Goal: Task Accomplishment & Management: Use online tool/utility

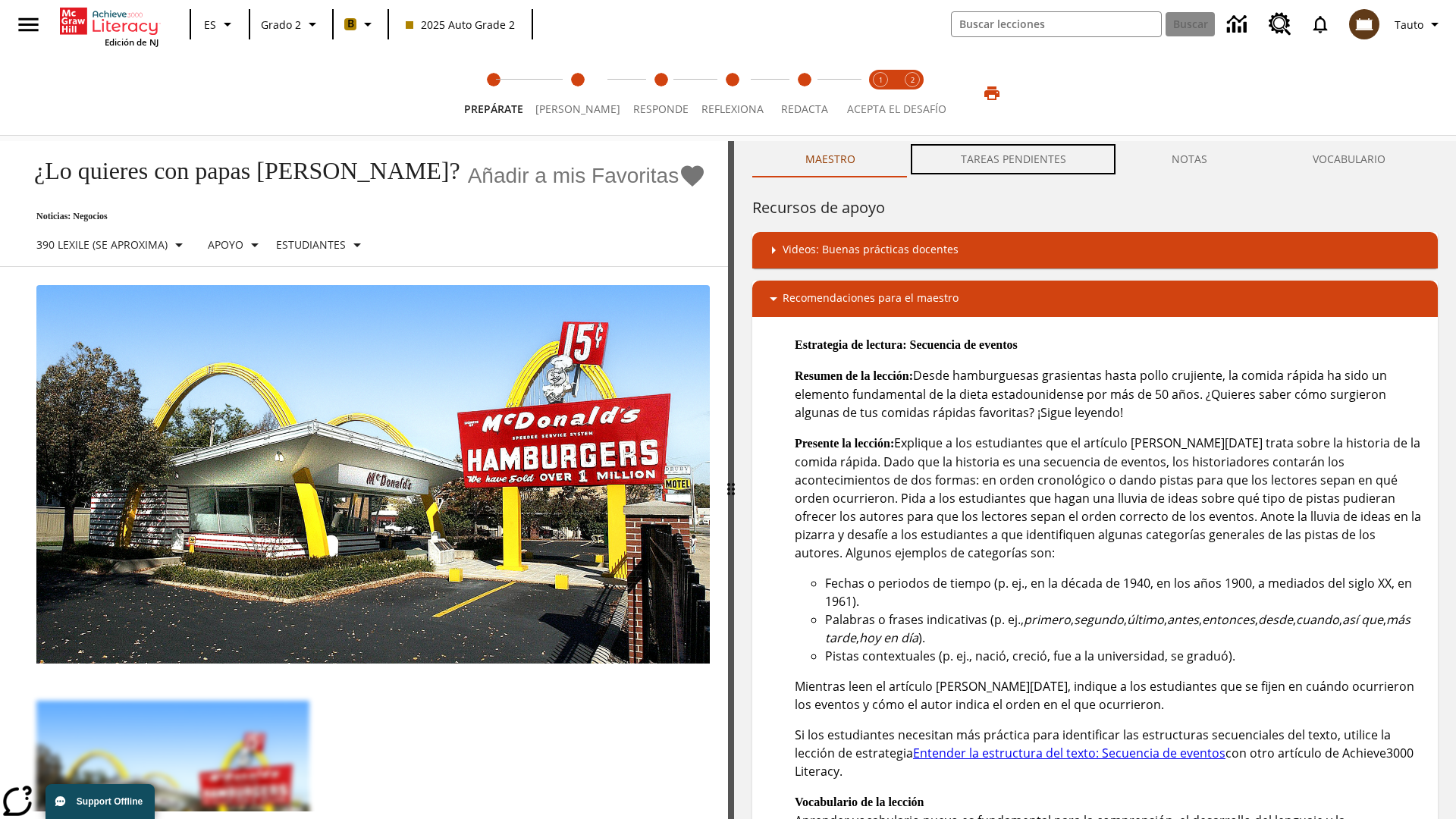
click at [1014, 159] on button "TAREAS PENDIENTES" at bounding box center [1014, 159] width 211 height 36
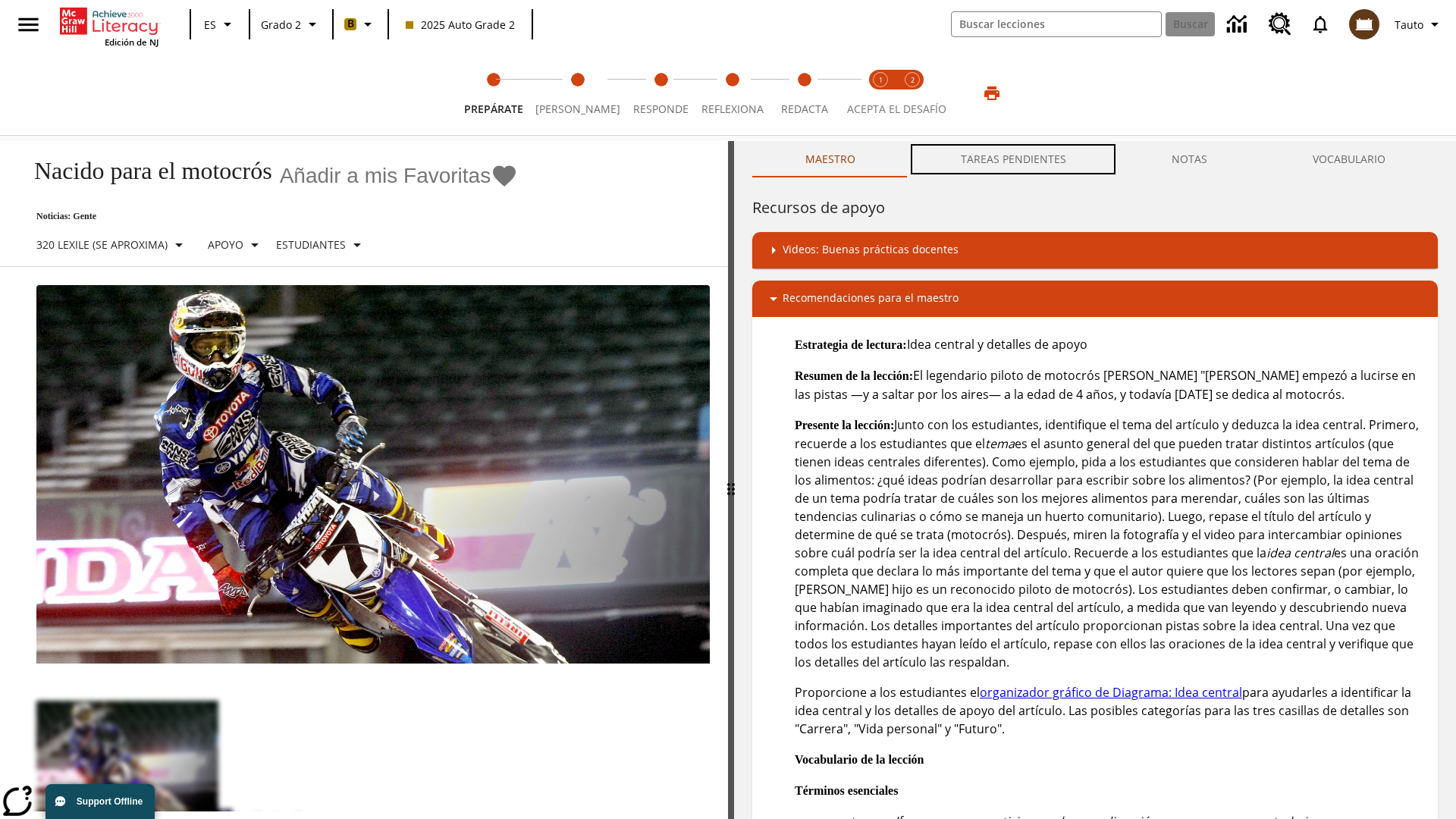
click at [1014, 159] on button "TAREAS PENDIENTES" at bounding box center [1014, 159] width 211 height 36
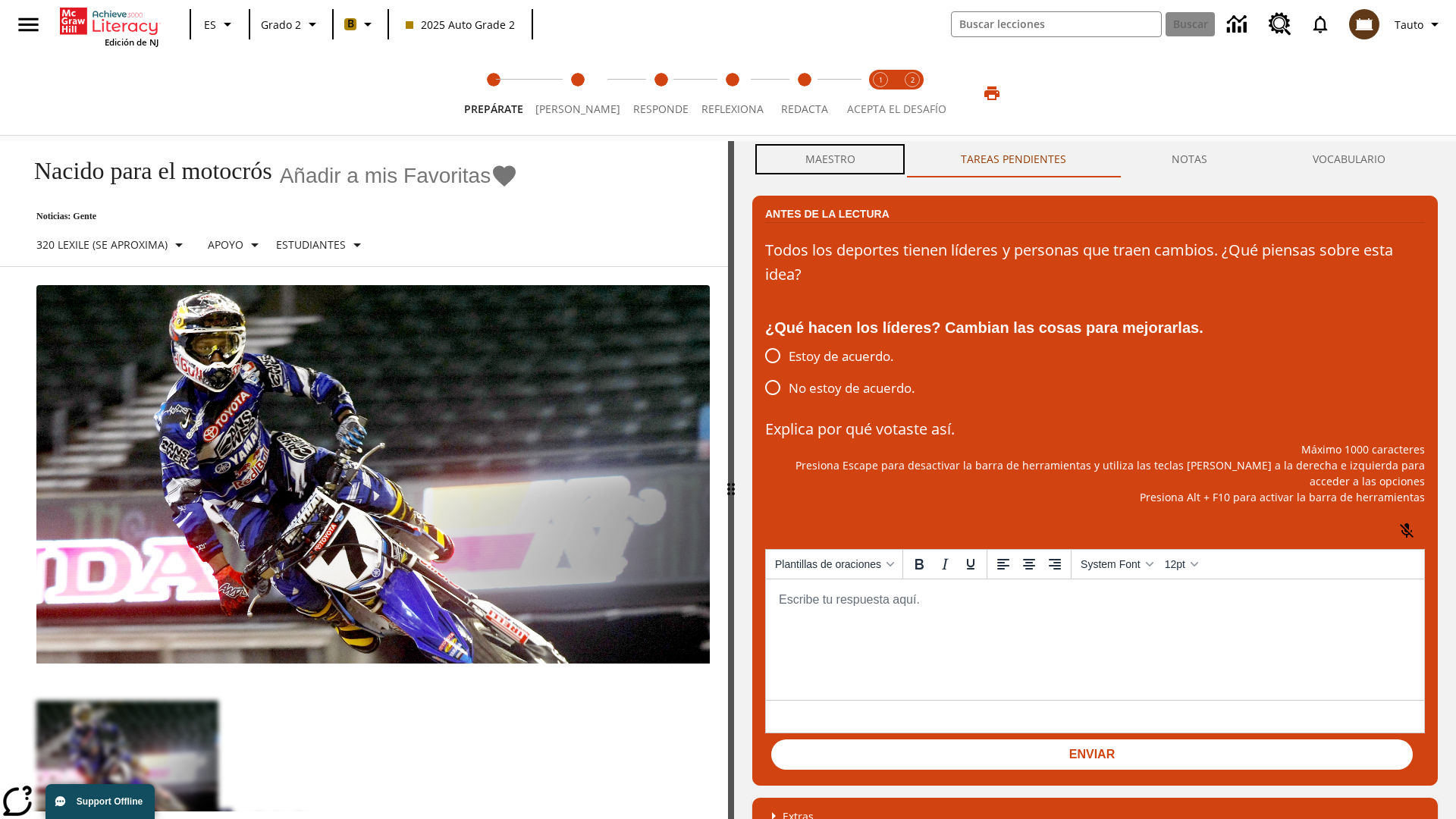
scroll to position [1, 0]
click at [830, 159] on button "Maestro" at bounding box center [830, 159] width 156 height 36
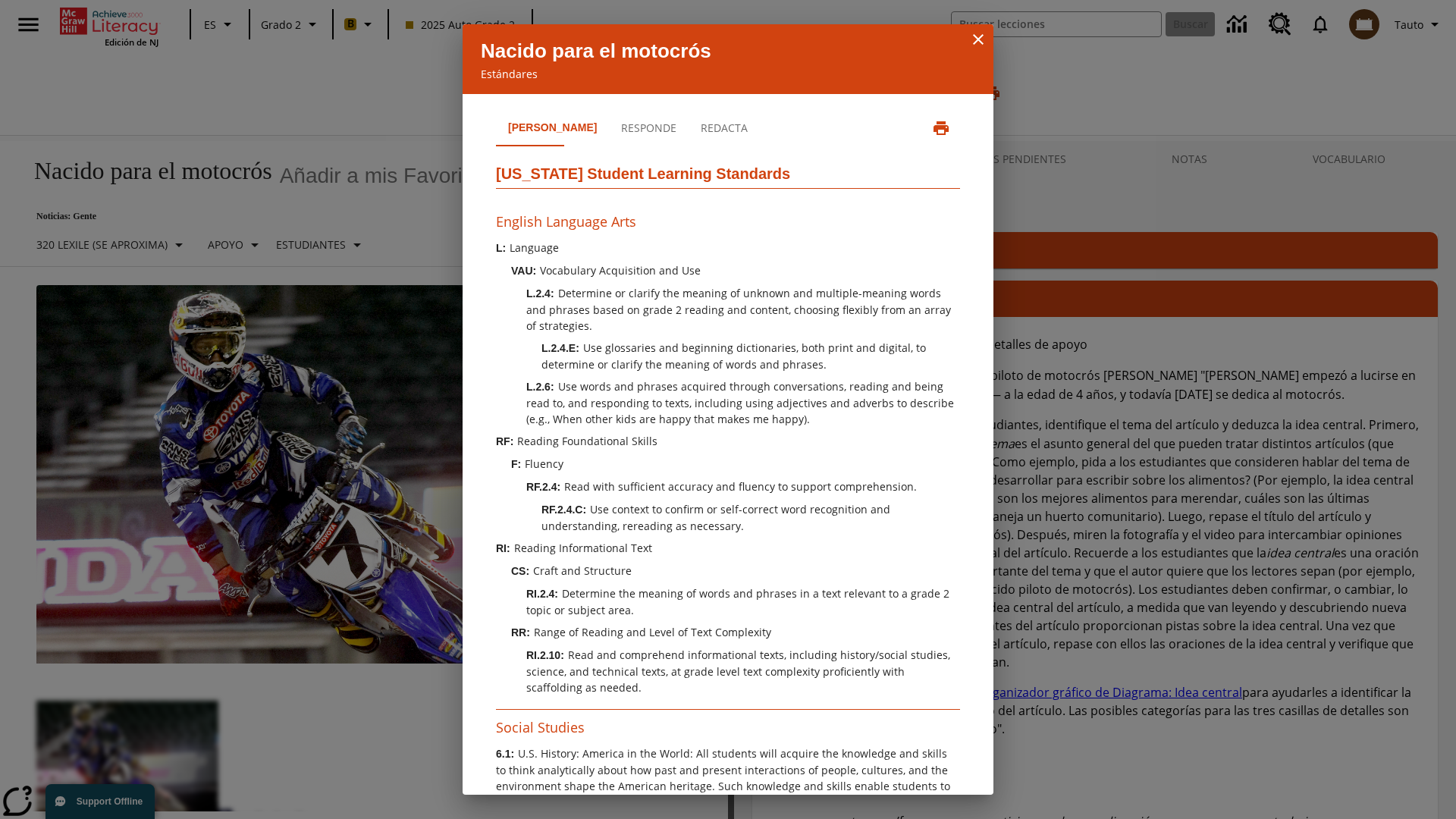
scroll to position [463, 0]
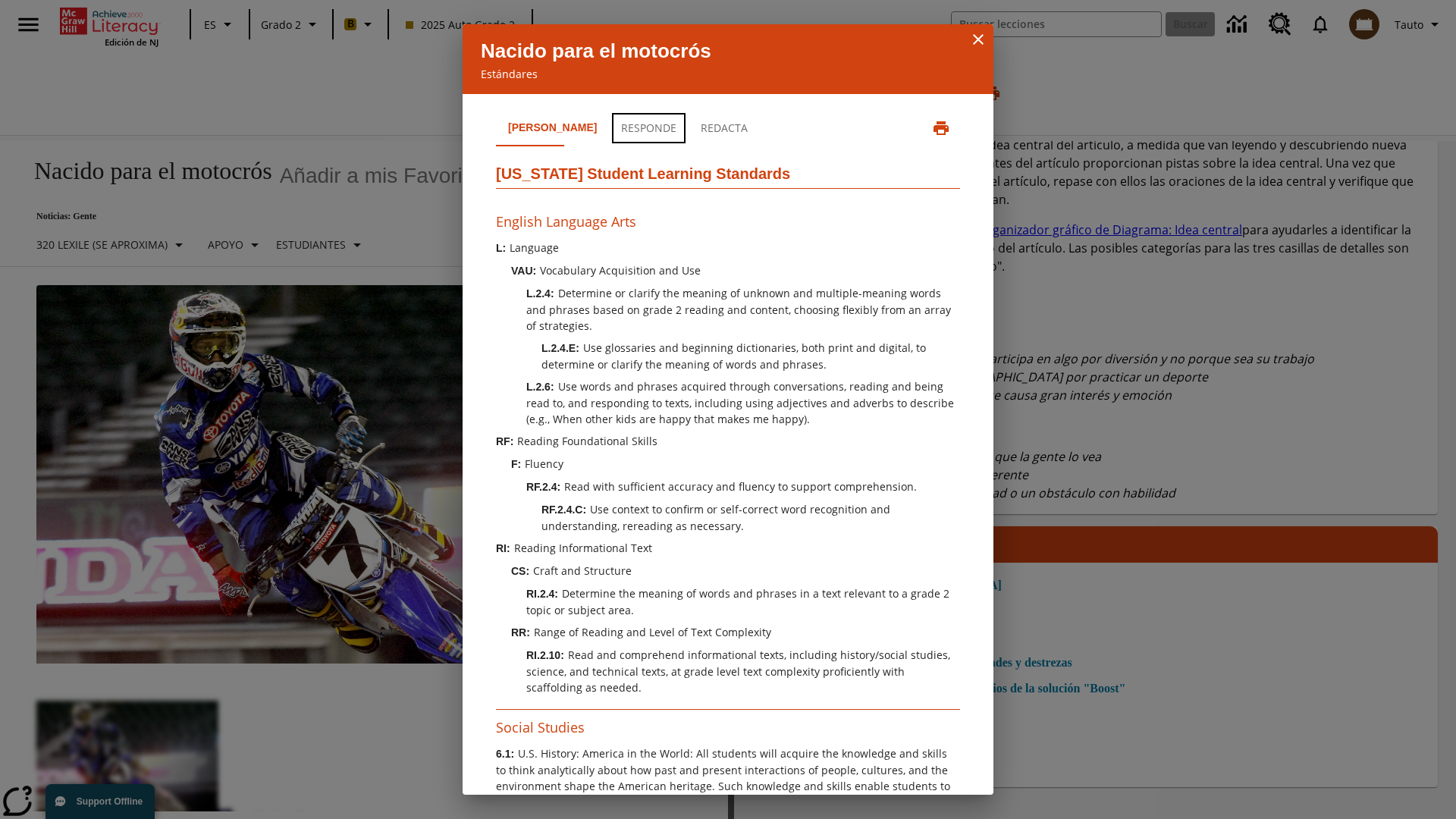
click at [609, 128] on button "Responde" at bounding box center [649, 128] width 80 height 36
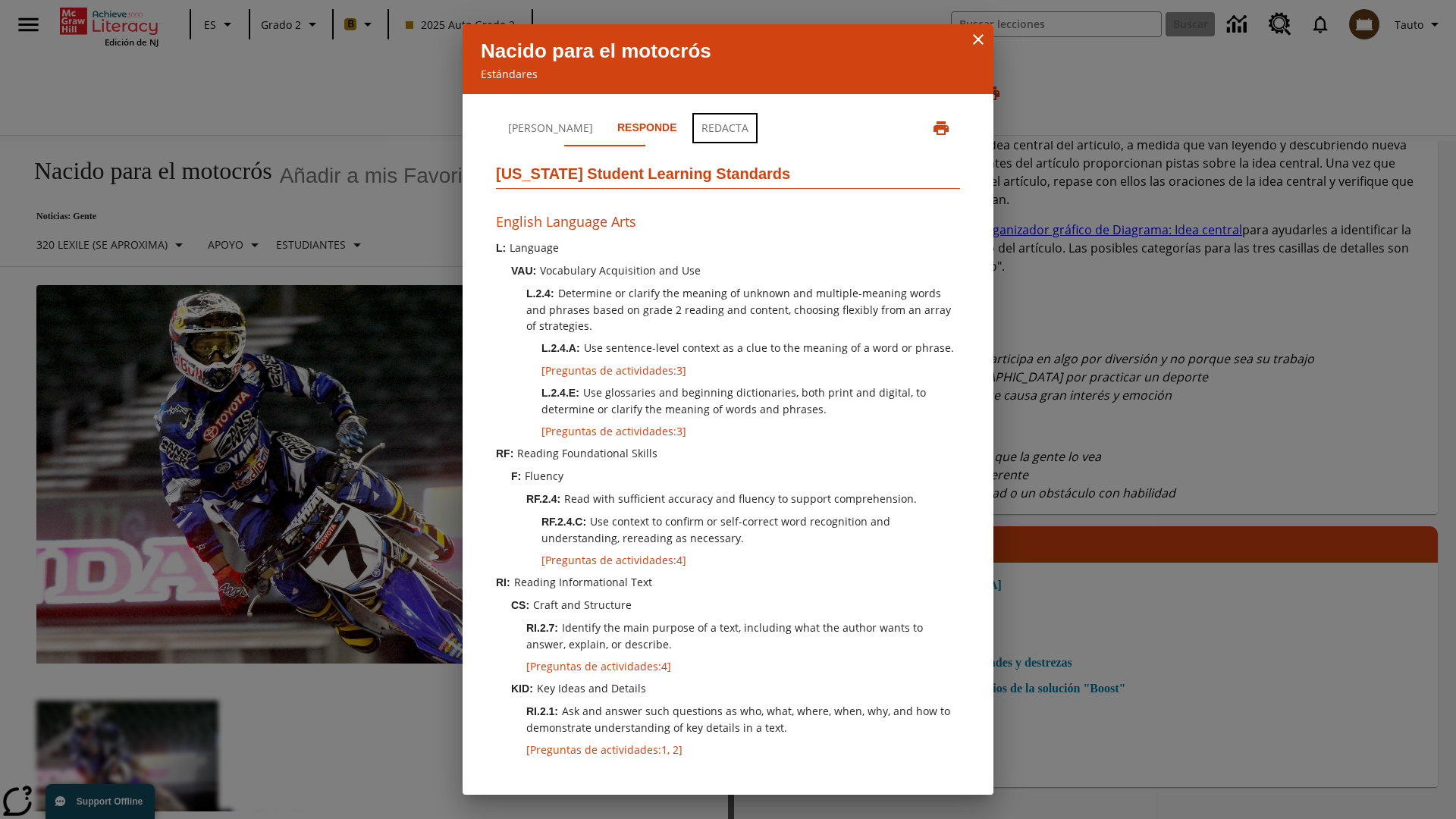
click at [690, 128] on button "Redacta" at bounding box center [725, 128] width 71 height 36
